Goal: Task Accomplishment & Management: Manage account settings

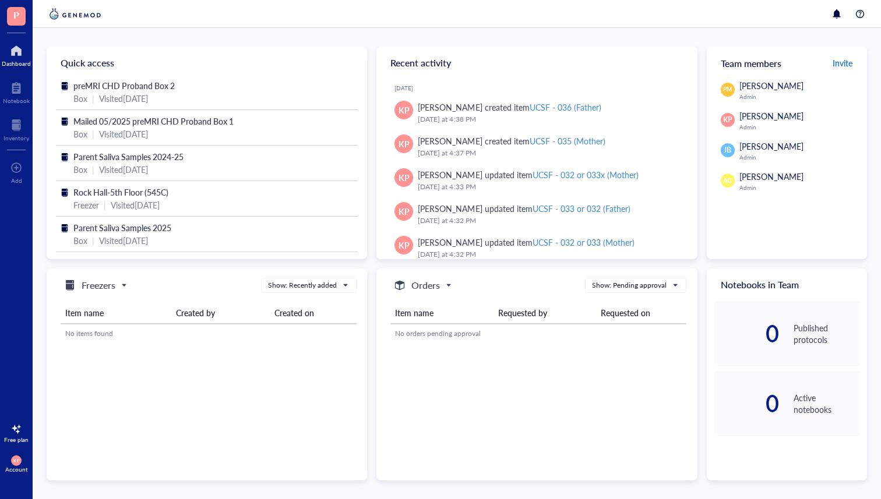
click at [846, 64] on span "Invite" at bounding box center [843, 63] width 20 height 12
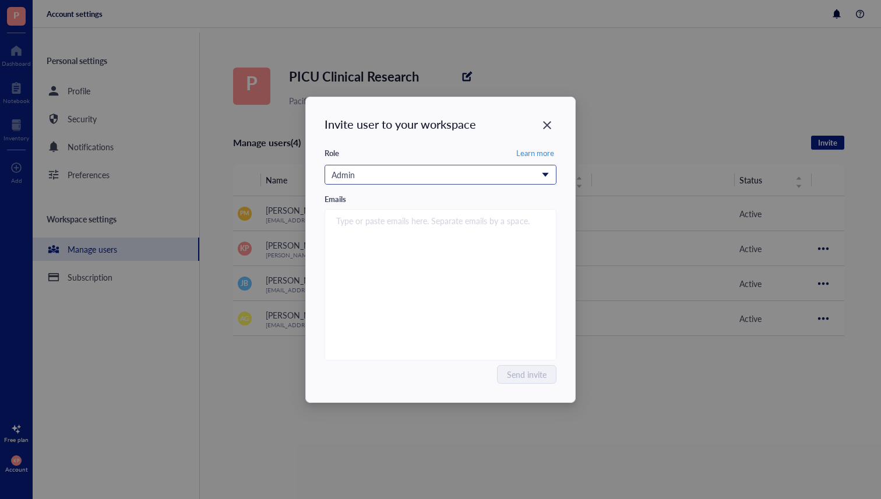
click at [508, 171] on div "Admin" at bounding box center [434, 174] width 205 height 13
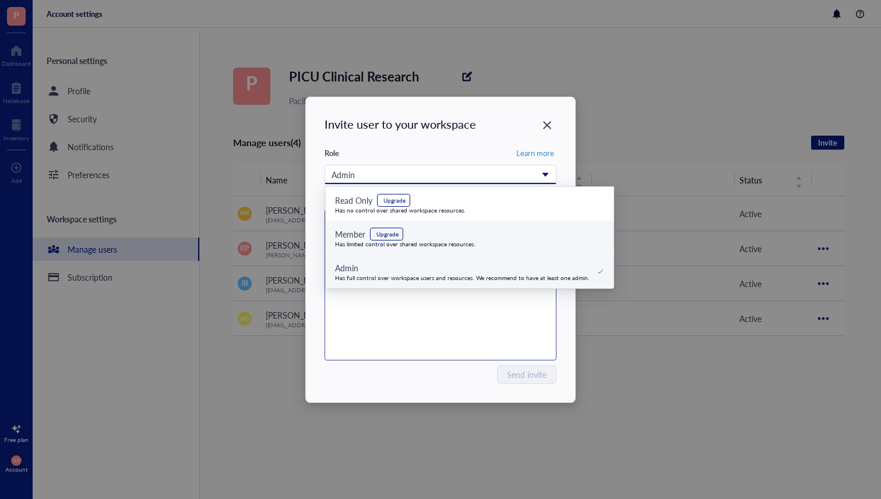
click at [504, 249] on div "Member Upgrade Has limited control over shared workspace resources." at bounding box center [470, 238] width 288 height 34
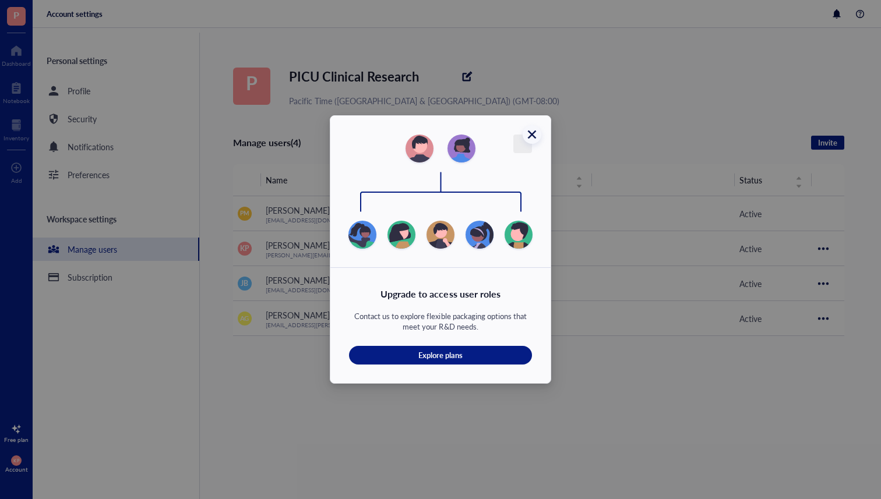
click at [536, 133] on icon "Close" at bounding box center [532, 134] width 11 height 11
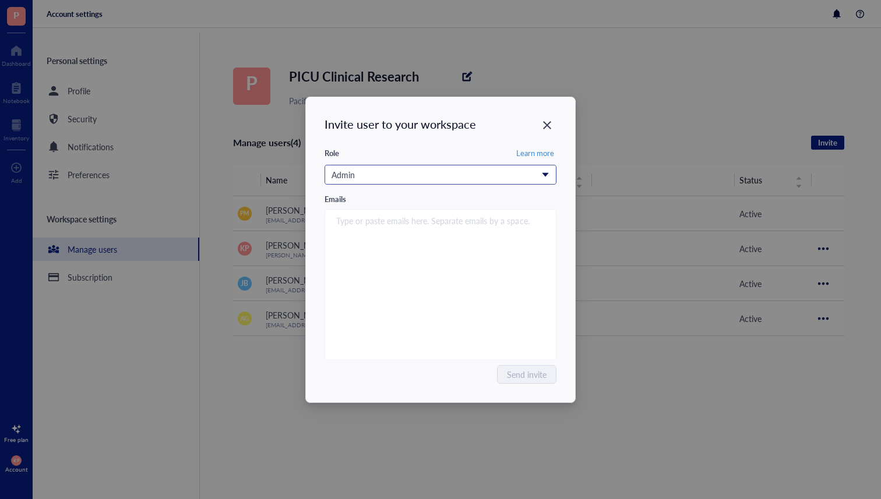
click at [472, 176] on div "Admin" at bounding box center [434, 174] width 205 height 13
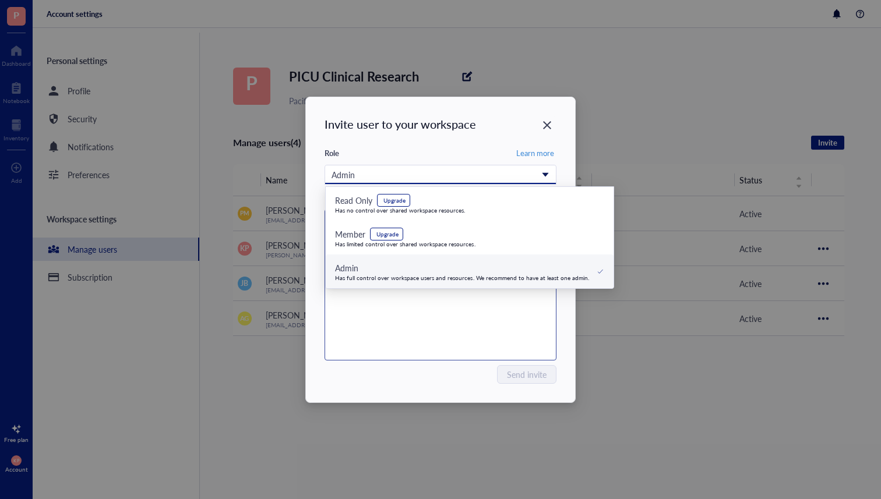
click at [428, 346] on div "Type or paste emails here. Separate emails by a space." at bounding box center [440, 285] width 221 height 146
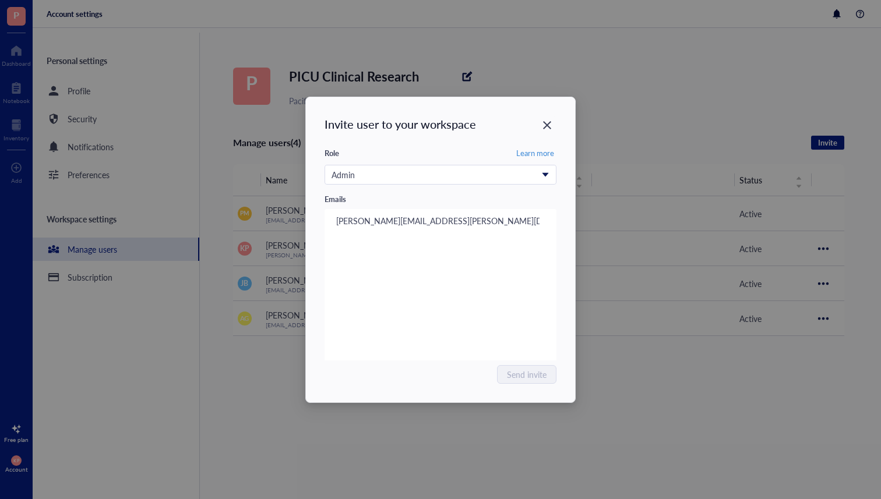
type input "[PERSON_NAME][EMAIL_ADDRESS][PERSON_NAME][DOMAIN_NAME]"
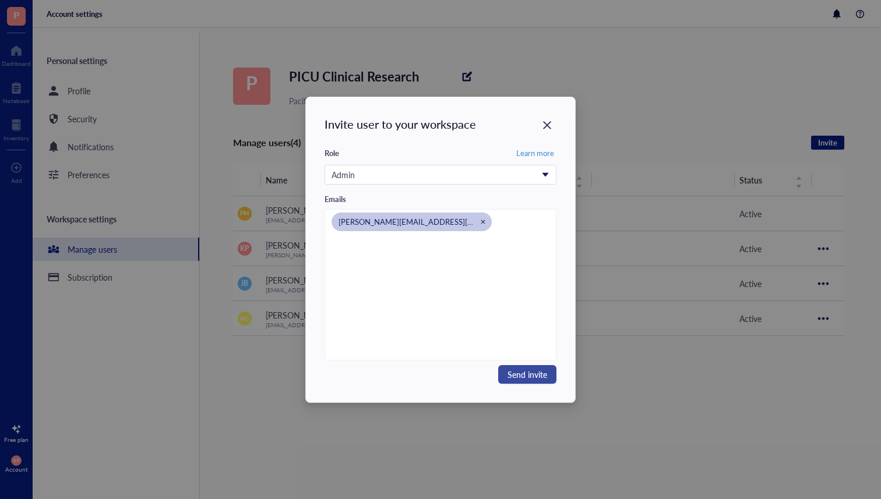
click at [525, 378] on span "Send invite" at bounding box center [528, 374] width 40 height 13
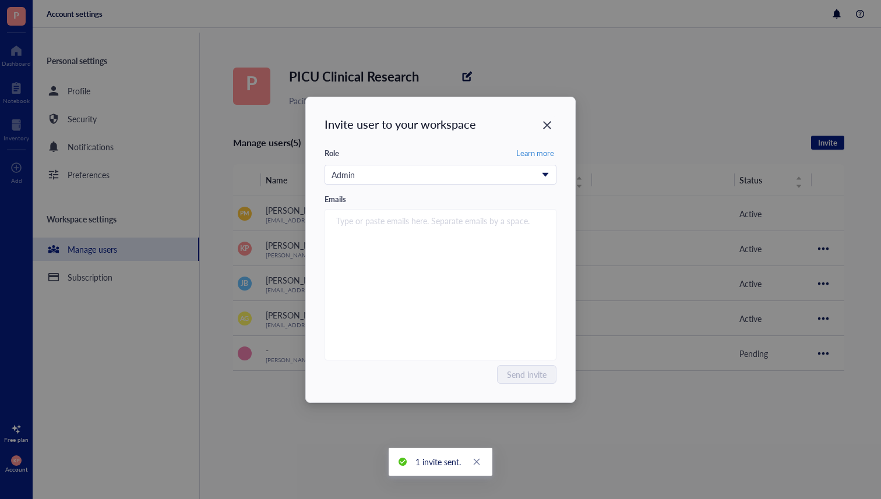
click at [611, 84] on div "Invite user to your workspace Role Learn more Admin Emails Type or paste emails…" at bounding box center [440, 249] width 881 height 499
click at [551, 123] on icon "Close" at bounding box center [547, 124] width 11 height 11
